Goal: Task Accomplishment & Management: Manage account settings

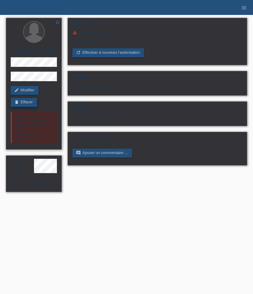
click at [27, 102] on link "delete Effacer" at bounding box center [24, 102] width 26 height 9
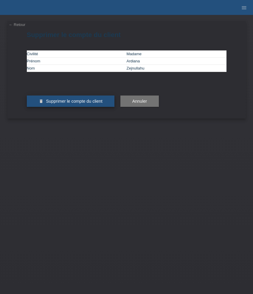
click at [95, 103] on span "Supprimer le compte du client" at bounding box center [74, 101] width 56 height 5
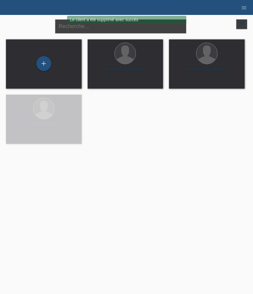
click at [145, 31] on input "text" at bounding box center [120, 26] width 131 height 14
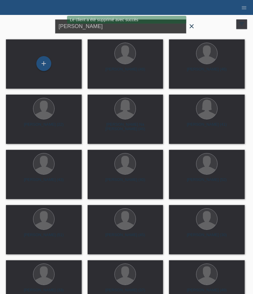
type input "kevin"
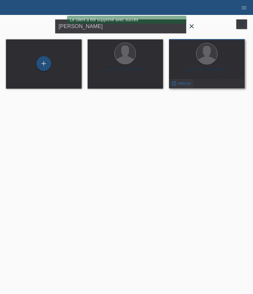
click at [185, 83] on span "Afficher" at bounding box center [184, 83] width 13 height 4
